Goal: Task Accomplishment & Management: Use online tool/utility

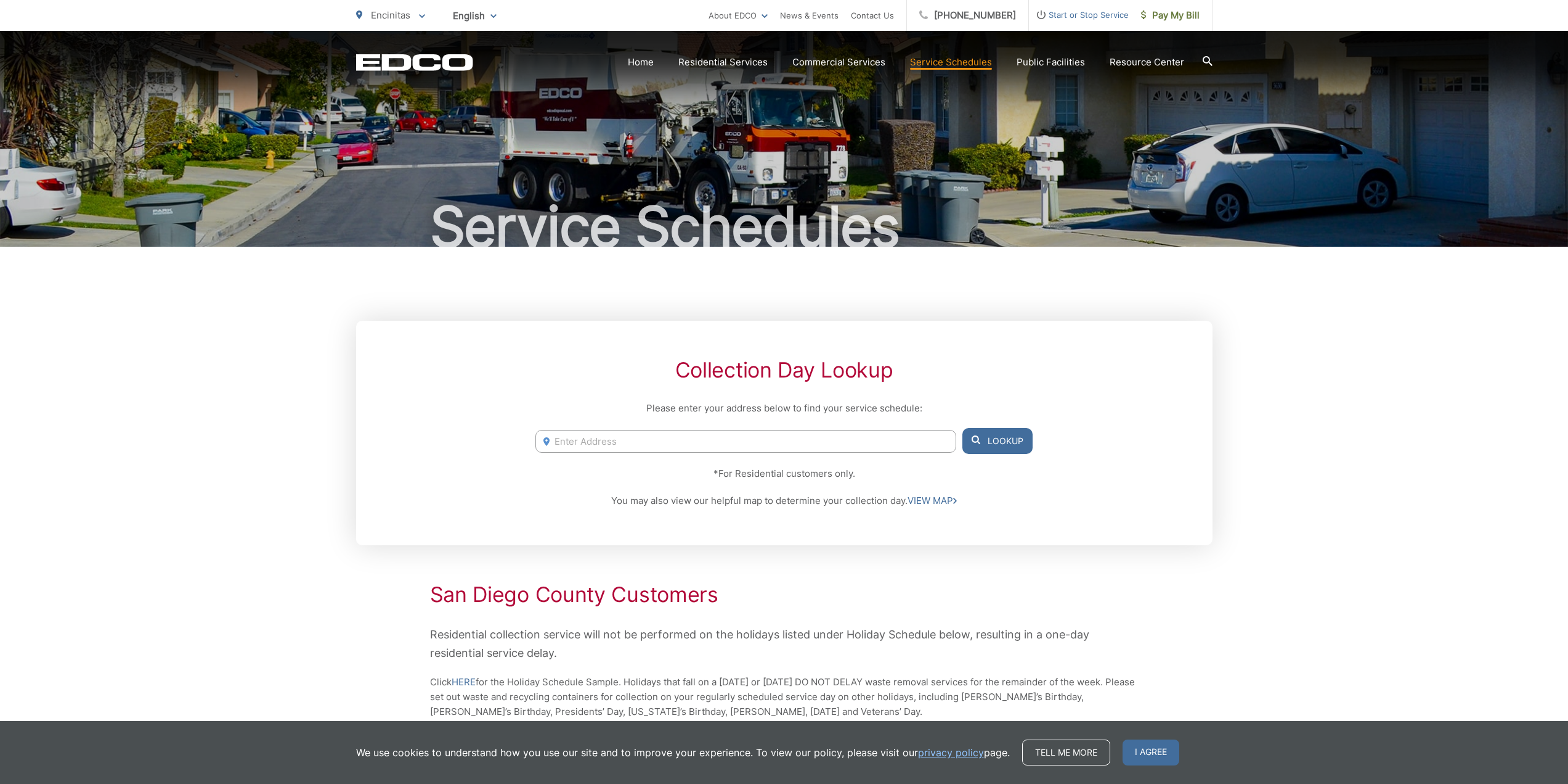
click at [807, 444] on input "Enter Address" at bounding box center [745, 442] width 420 height 23
drag, startPoint x: 646, startPoint y: 447, endPoint x: 463, endPoint y: 459, distance: 183.4
click at [463, 459] on div "Collection Day Lookup Please enter your address below to find your service sche…" at bounding box center [784, 432] width 857 height 224
click at [639, 491] on li "[STREET_ADDRESS]" at bounding box center [745, 485] width 420 height 18
type input "[STREET_ADDRESS]"
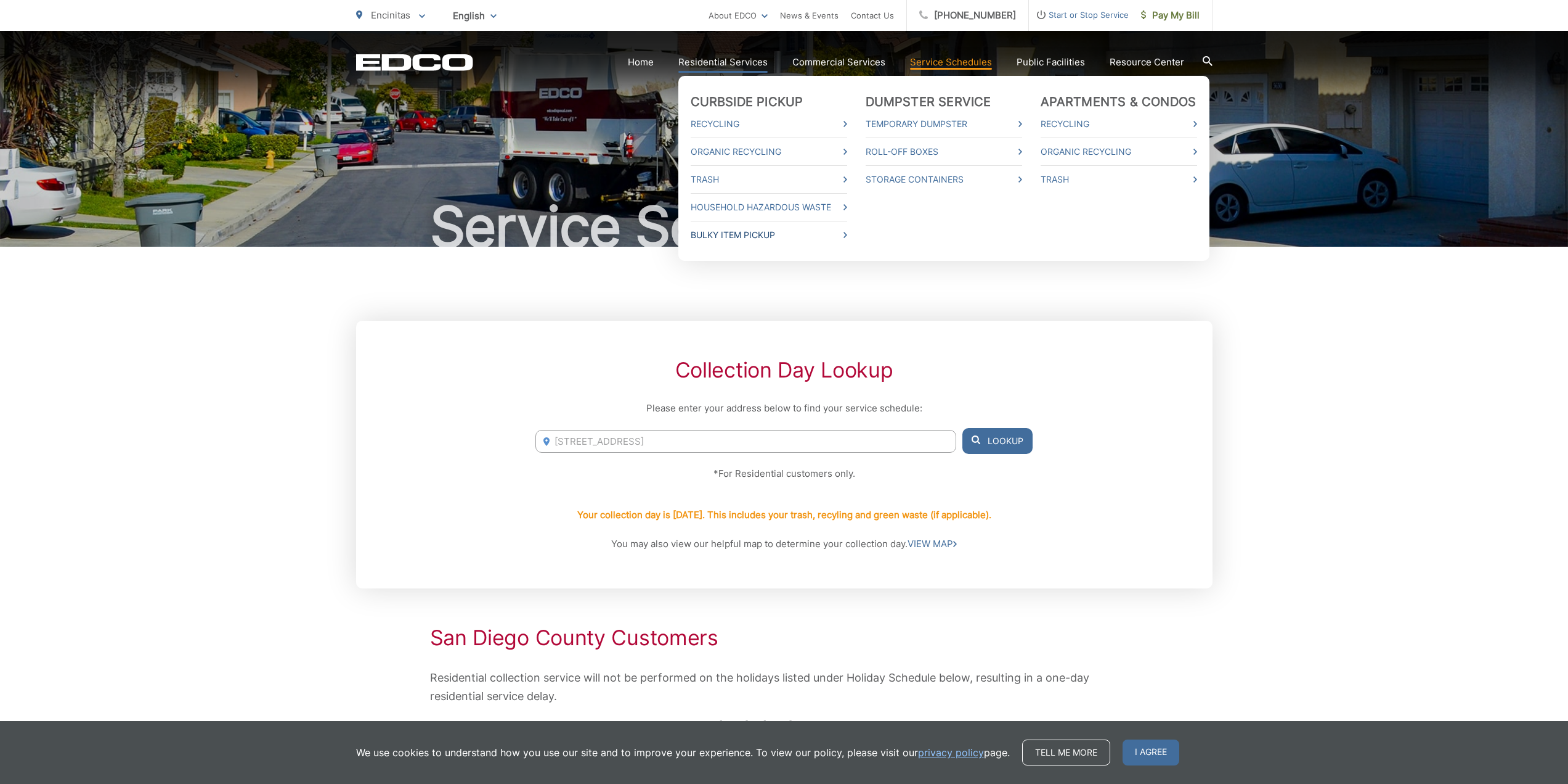
click at [755, 237] on link "Bulky Item Pickup" at bounding box center [769, 235] width 157 height 14
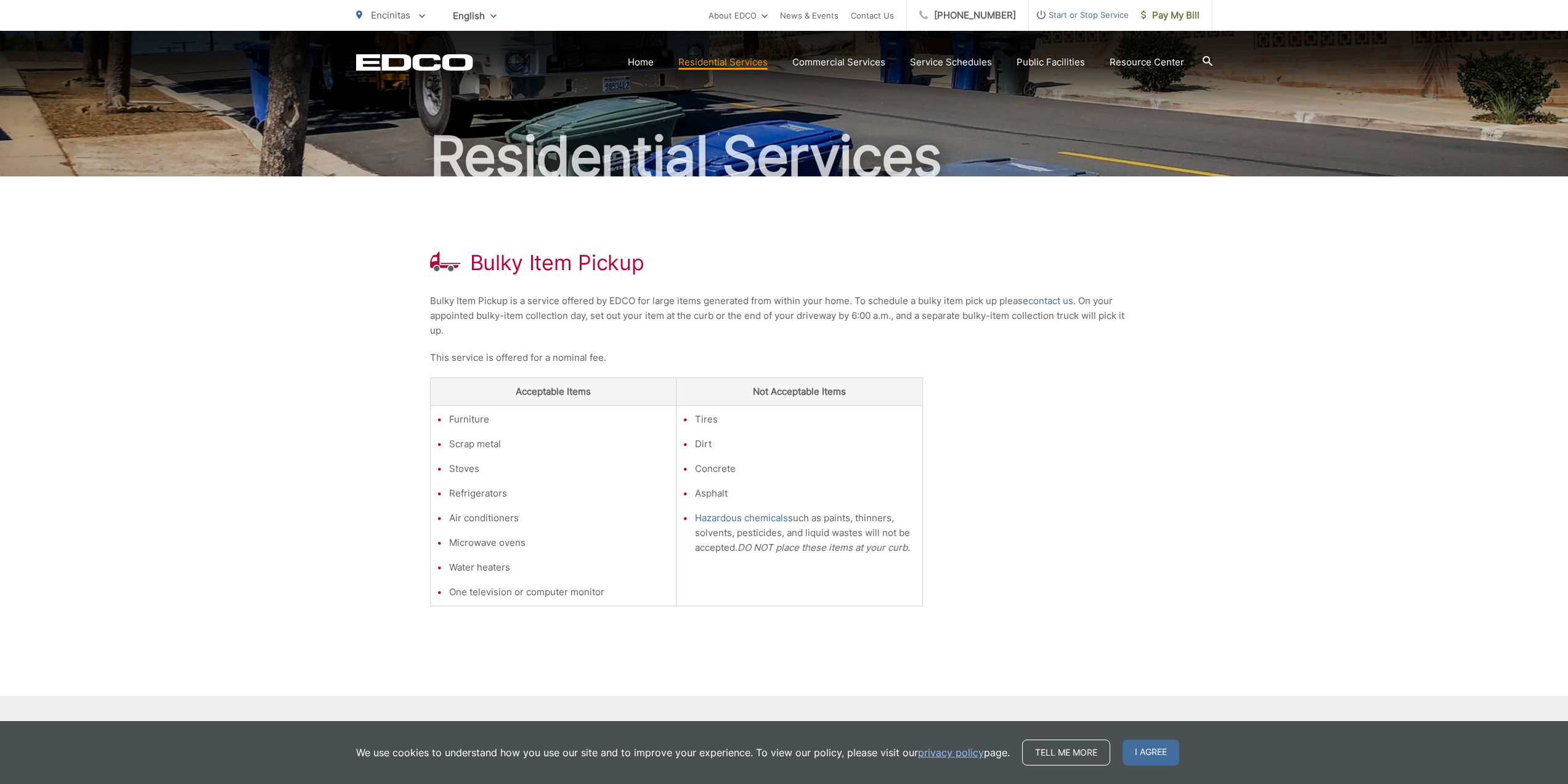
scroll to position [170, 0]
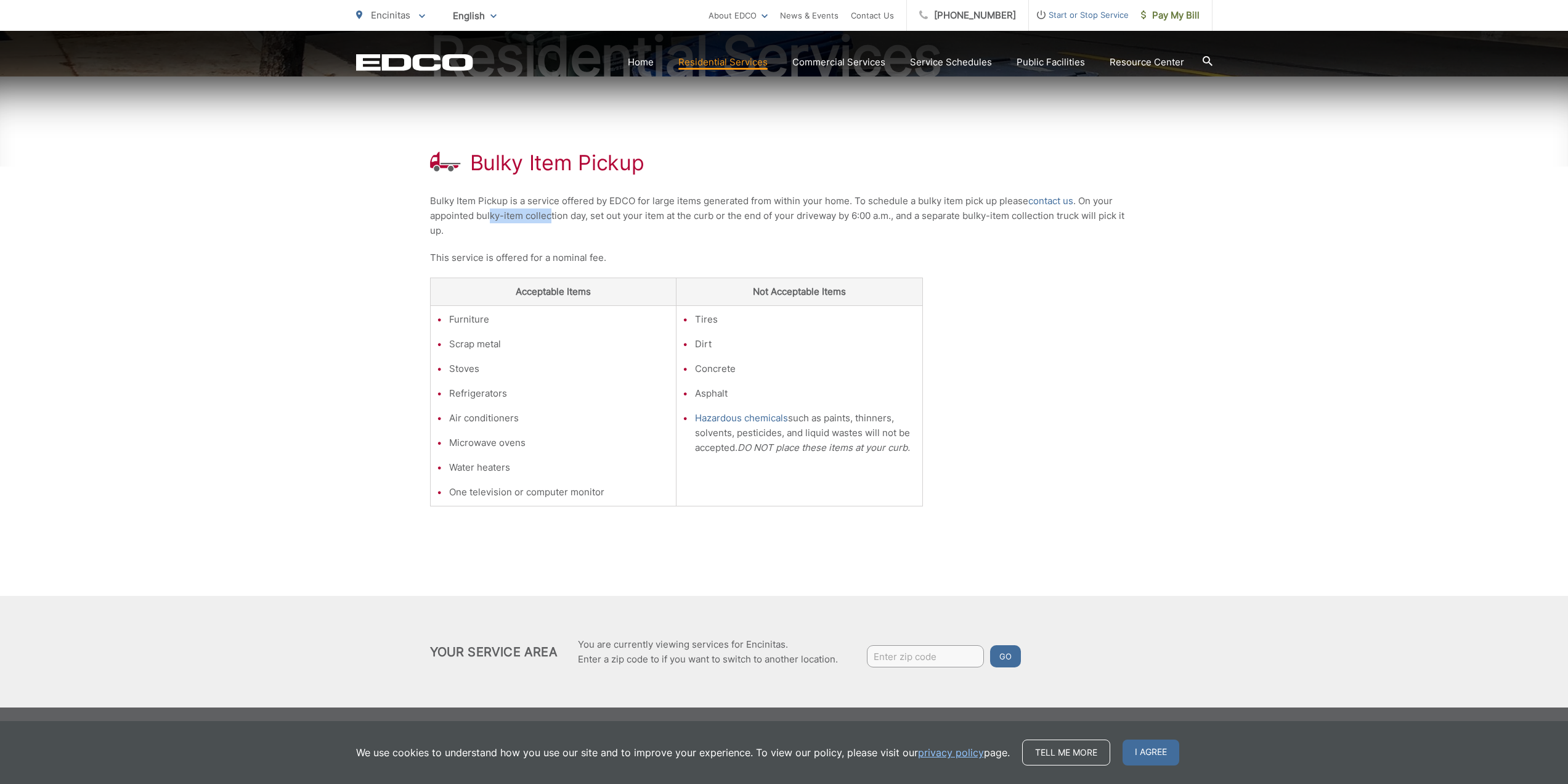
drag, startPoint x: 489, startPoint y: 216, endPoint x: 552, endPoint y: 216, distance: 63.0
click at [552, 216] on p "Bulky Item Pickup is a service offered by EDCO for large items generated from w…" at bounding box center [784, 215] width 709 height 44
click at [651, 213] on p "Bulky Item Pickup is a service offered by EDCO for large items generated from w…" at bounding box center [784, 215] width 709 height 44
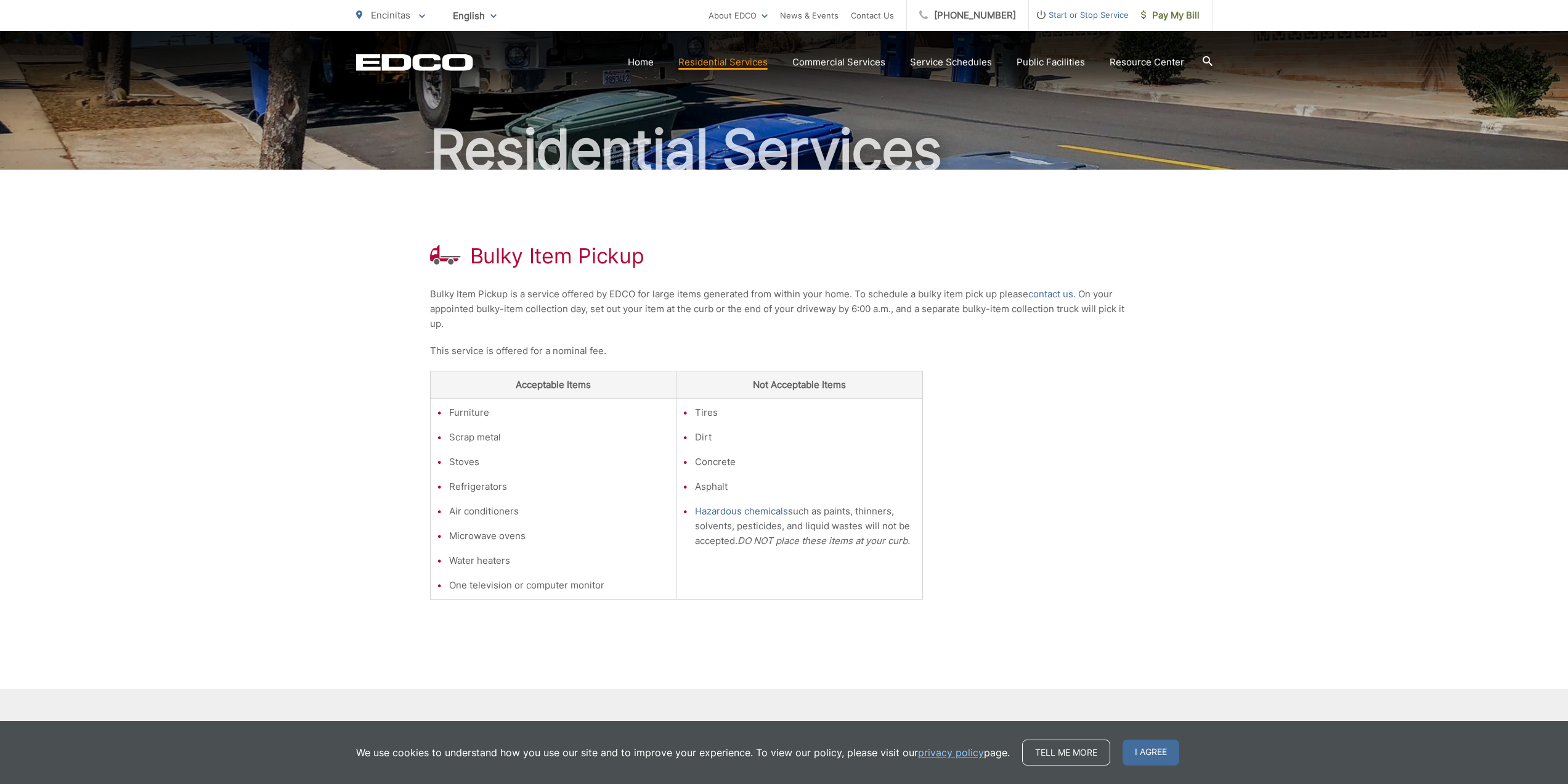
scroll to position [0, 0]
